Goal: Transaction & Acquisition: Book appointment/travel/reservation

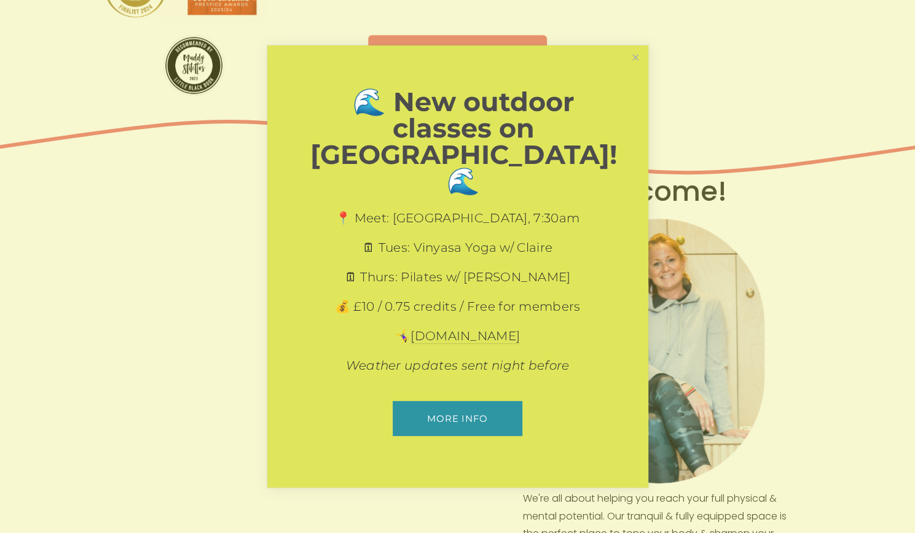
scroll to position [313, 0]
click at [493, 402] on link "More info" at bounding box center [458, 418] width 130 height 35
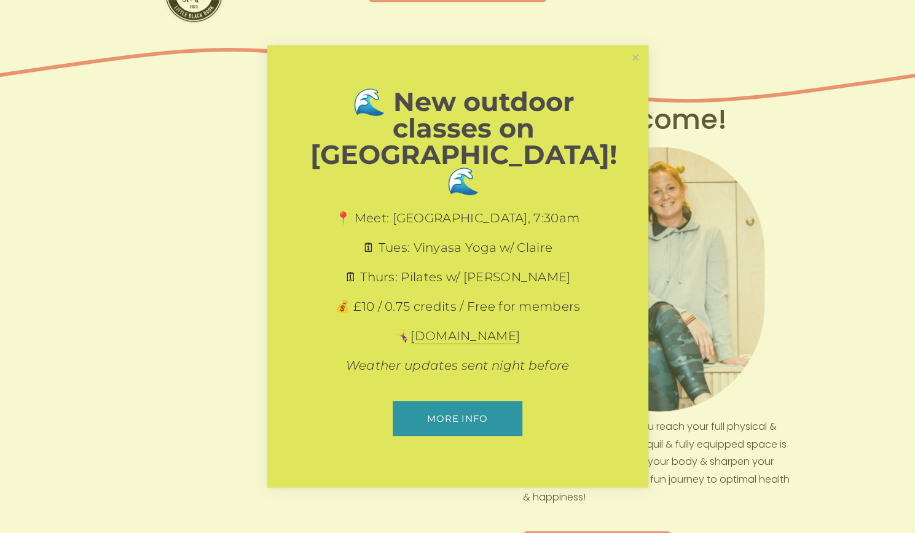
scroll to position [387, 0]
click at [636, 69] on link "Close" at bounding box center [635, 58] width 22 height 22
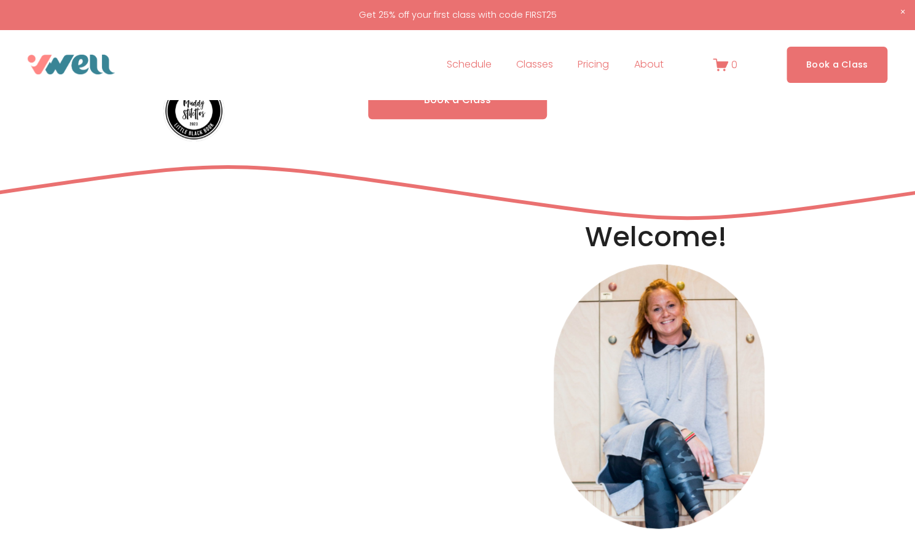
scroll to position [0, 0]
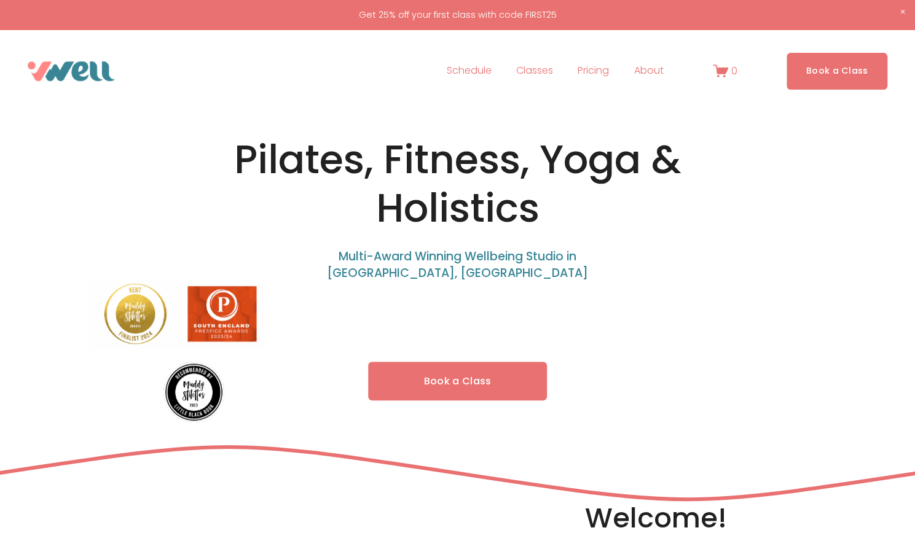
click at [479, 368] on link "Book a Class" at bounding box center [457, 381] width 179 height 39
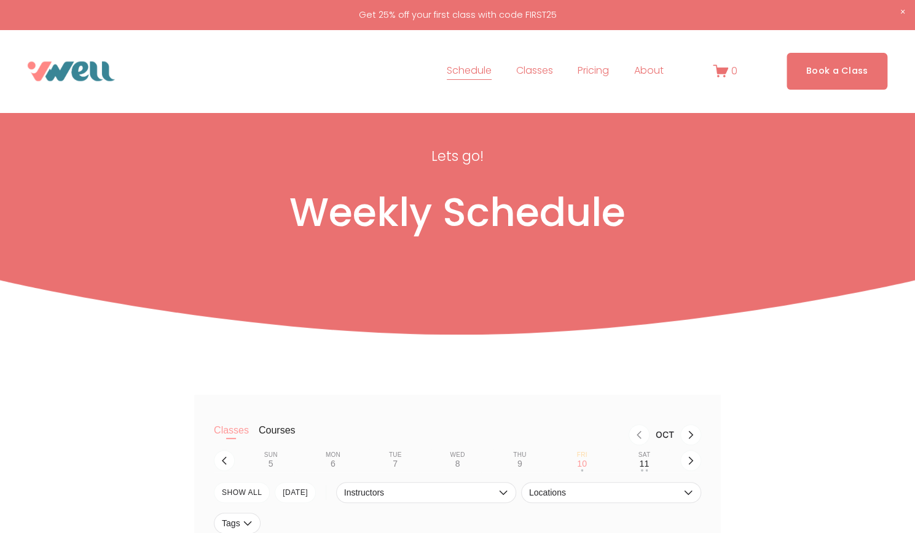
click at [0, 0] on span "Pilates" at bounding box center [0, 0] width 0 height 0
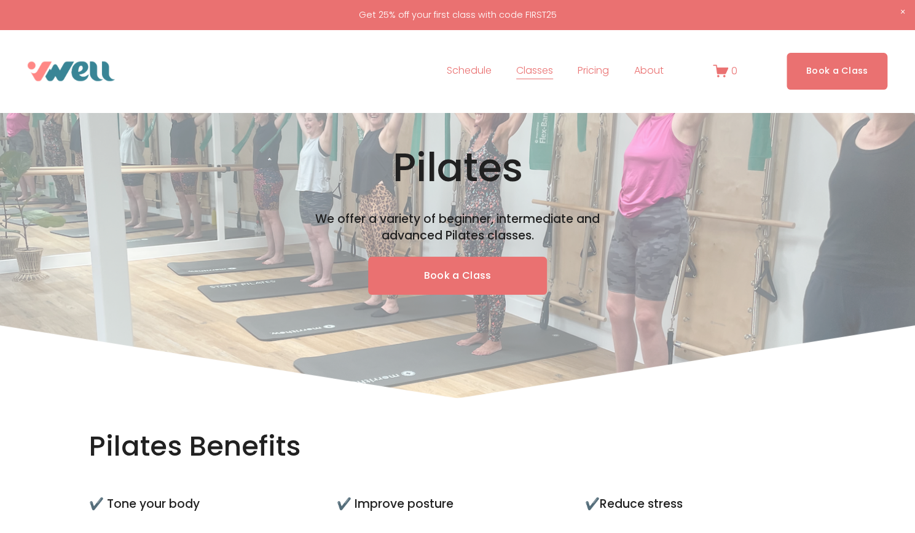
click at [594, 65] on link "Pricing" at bounding box center [593, 71] width 31 height 20
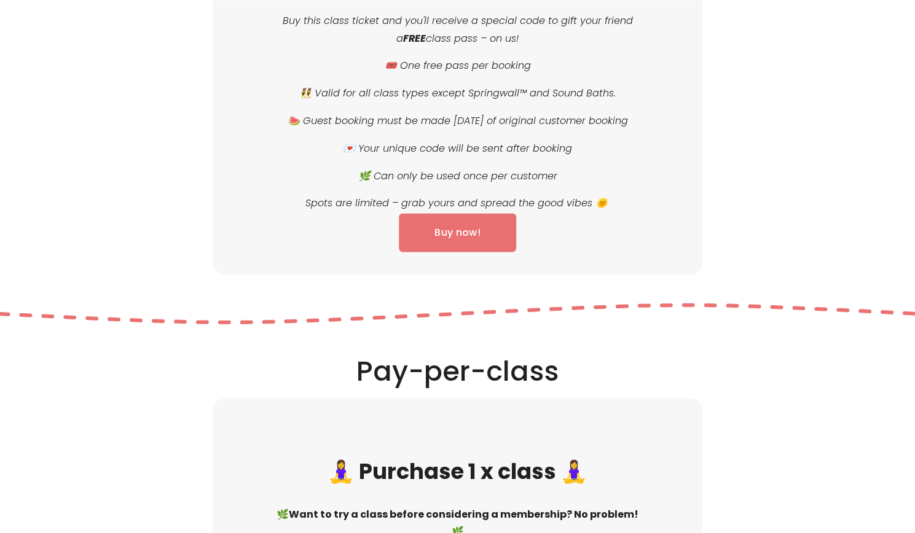
scroll to position [1064, 0]
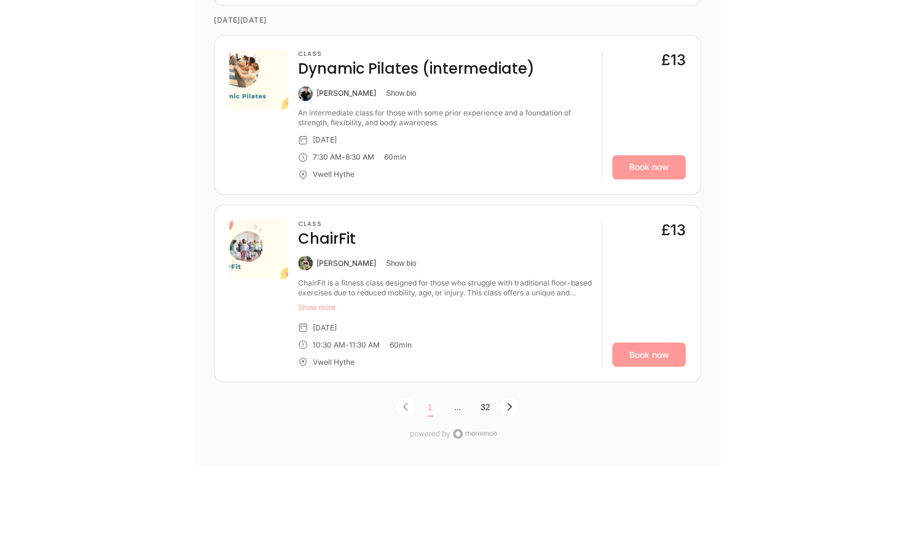
scroll to position [3930, 0]
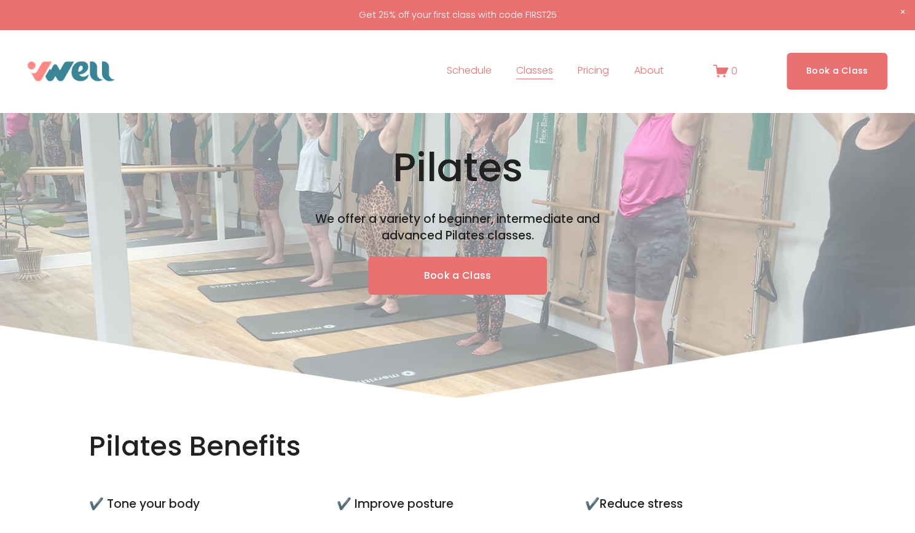
click at [592, 72] on link "Pricing" at bounding box center [593, 71] width 31 height 20
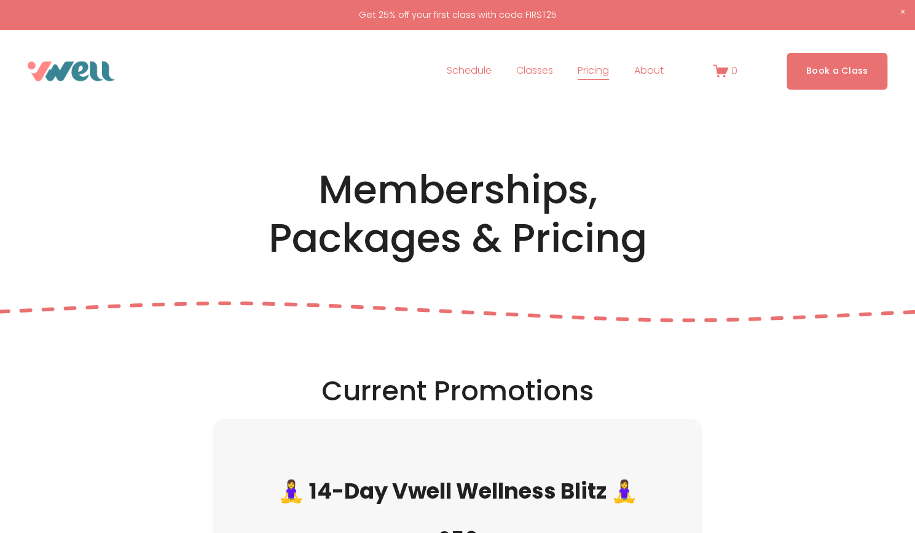
click at [482, 63] on link "Schedule" at bounding box center [469, 71] width 45 height 20
